Goal: Register for event/course

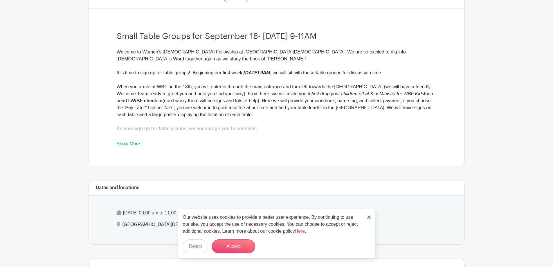
scroll to position [261, 0]
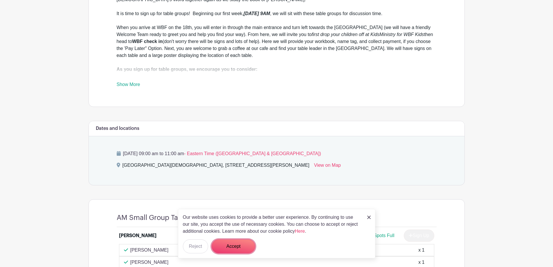
click at [232, 244] on button "Accept" at bounding box center [234, 246] width 44 height 14
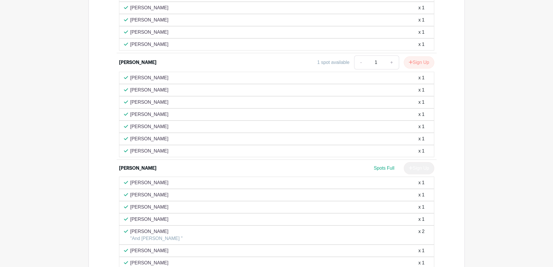
scroll to position [1626, 0]
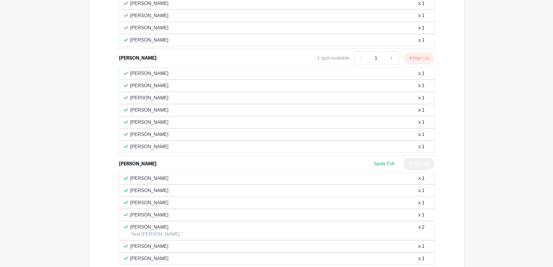
drag, startPoint x: 154, startPoint y: 112, endPoint x: 144, endPoint y: 114, distance: 9.8
drag, startPoint x: 144, startPoint y: 114, endPoint x: 251, endPoint y: 107, distance: 107.4
click at [251, 119] on div "[PERSON_NAME] x 1" at bounding box center [276, 122] width 305 height 7
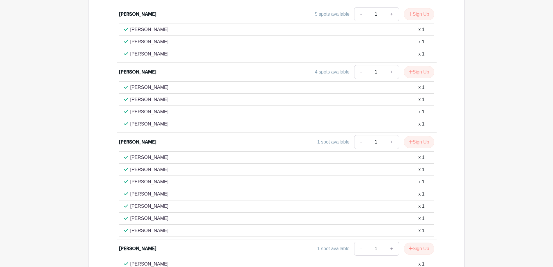
scroll to position [1485, 0]
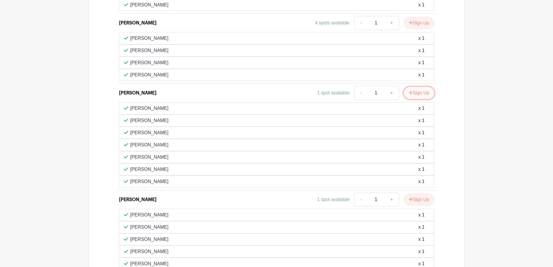
click at [417, 87] on button "Sign Up" at bounding box center [419, 93] width 30 height 12
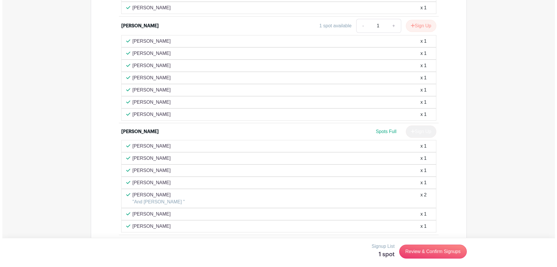
scroll to position [1659, 0]
click at [432, 251] on link "Review & Confirm Signups" at bounding box center [430, 251] width 67 height 14
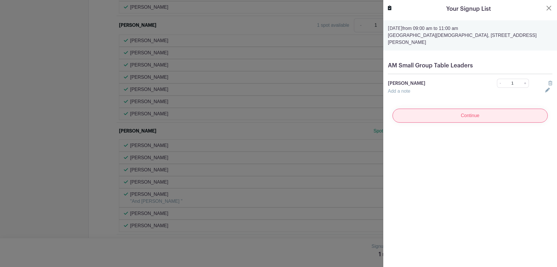
click at [467, 109] on input "Continue" at bounding box center [470, 116] width 155 height 14
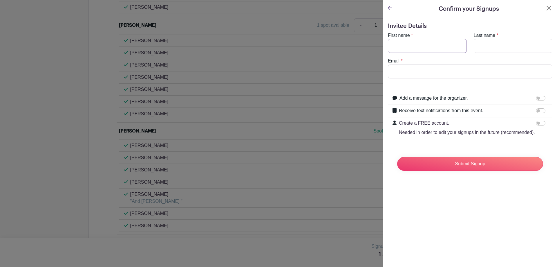
click at [399, 44] on input "First name" at bounding box center [427, 46] width 79 height 14
type input "[PERSON_NAME]"
click at [394, 71] on input "Email" at bounding box center [470, 71] width 165 height 14
type input "[EMAIL_ADDRESS][DOMAIN_NAME]"
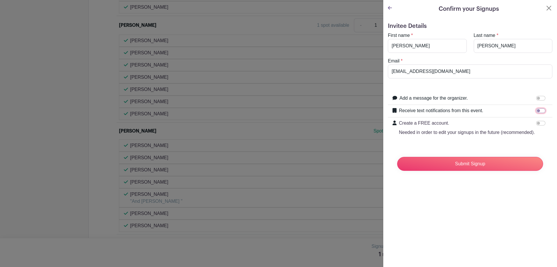
drag, startPoint x: 536, startPoint y: 111, endPoint x: 540, endPoint y: 110, distance: 4.4
click at [540, 110] on input "Receive text notifications from this event." at bounding box center [541, 110] width 9 height 5
checkbox input "true"
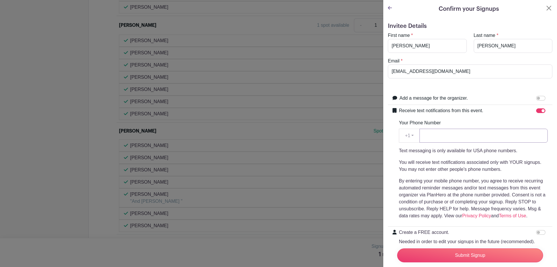
click at [428, 136] on input "Your Phone Number" at bounding box center [484, 136] width 128 height 14
type input "8143127491"
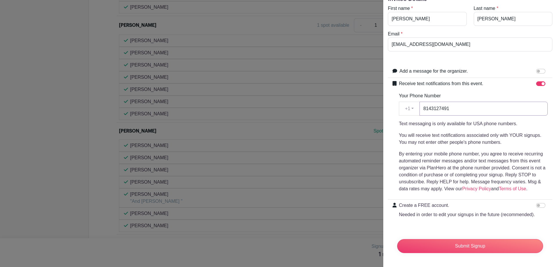
scroll to position [38, 0]
click at [462, 242] on input "Submit Signup" at bounding box center [471, 246] width 146 height 14
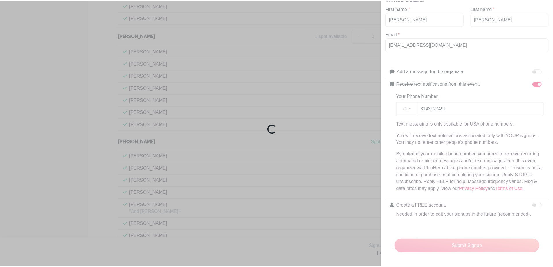
scroll to position [1669, 0]
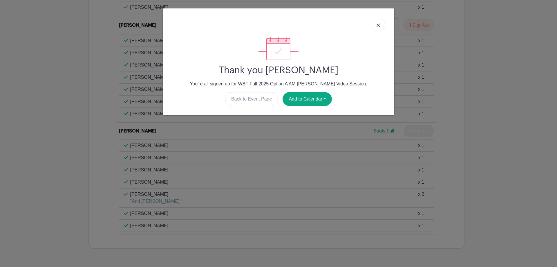
click at [378, 24] on img at bounding box center [378, 25] width 3 height 3
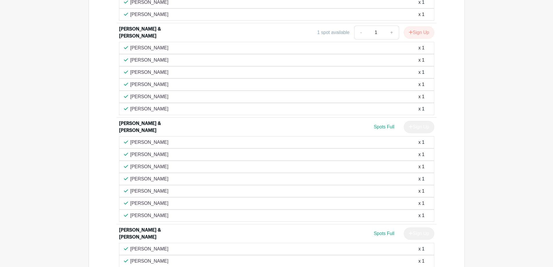
scroll to position [711, 0]
